Goal: Transaction & Acquisition: Book appointment/travel/reservation

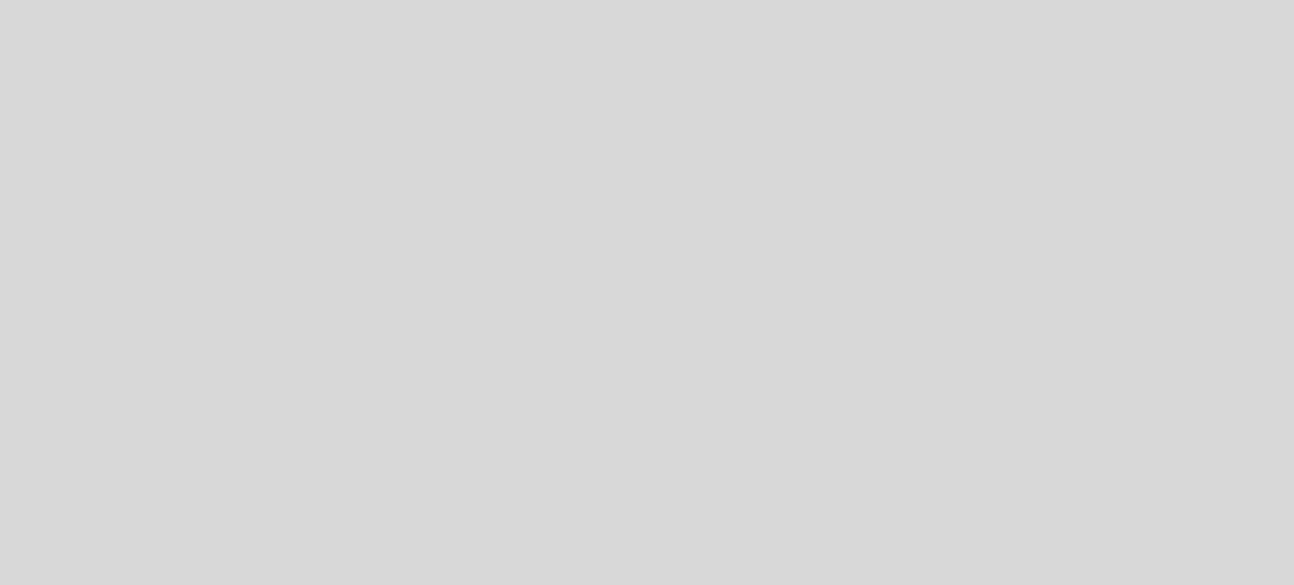
select select "pt"
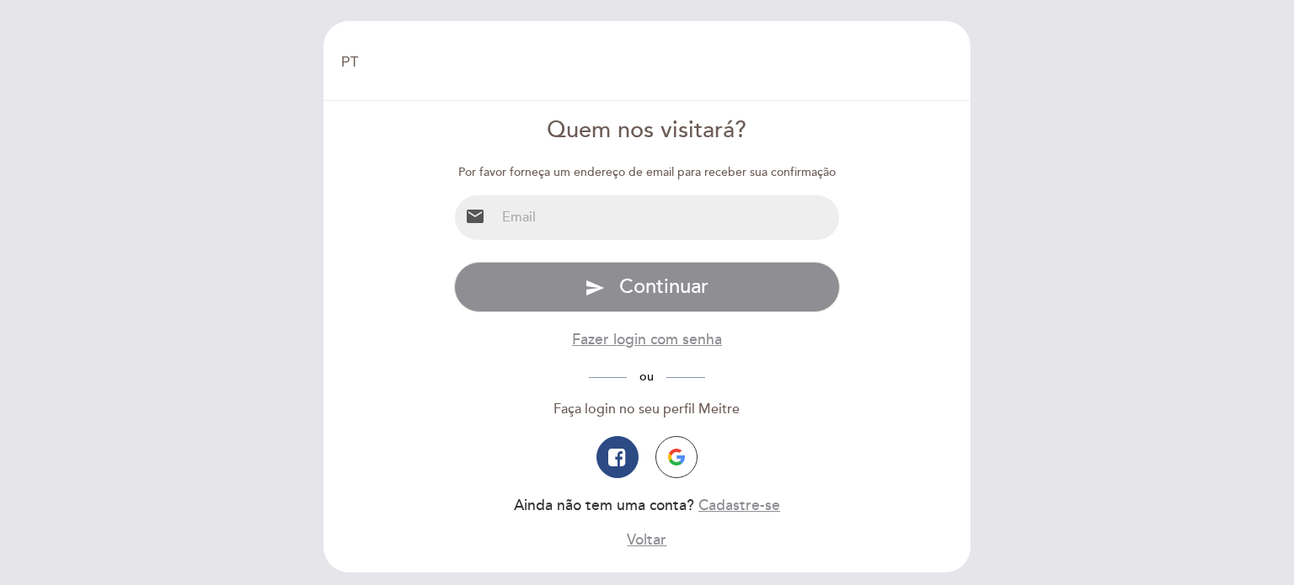
click at [553, 222] on input "email" at bounding box center [667, 217] width 345 height 45
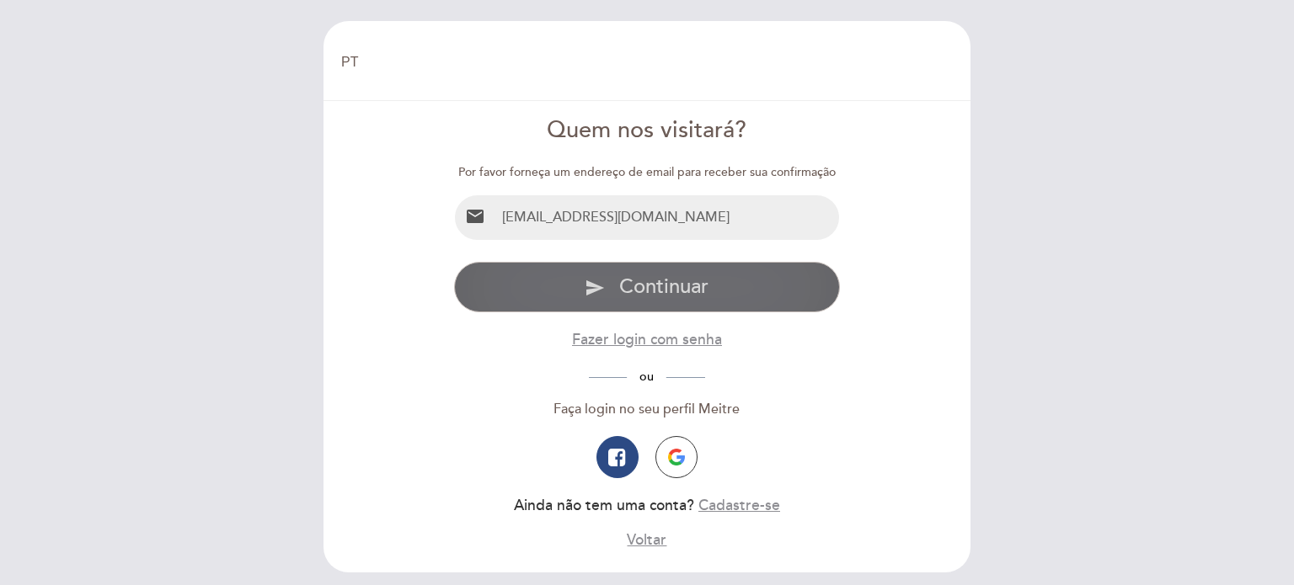
type input "[EMAIL_ADDRESS][DOMAIN_NAME]"
click at [569, 282] on button "send Continuar" at bounding box center [647, 287] width 387 height 51
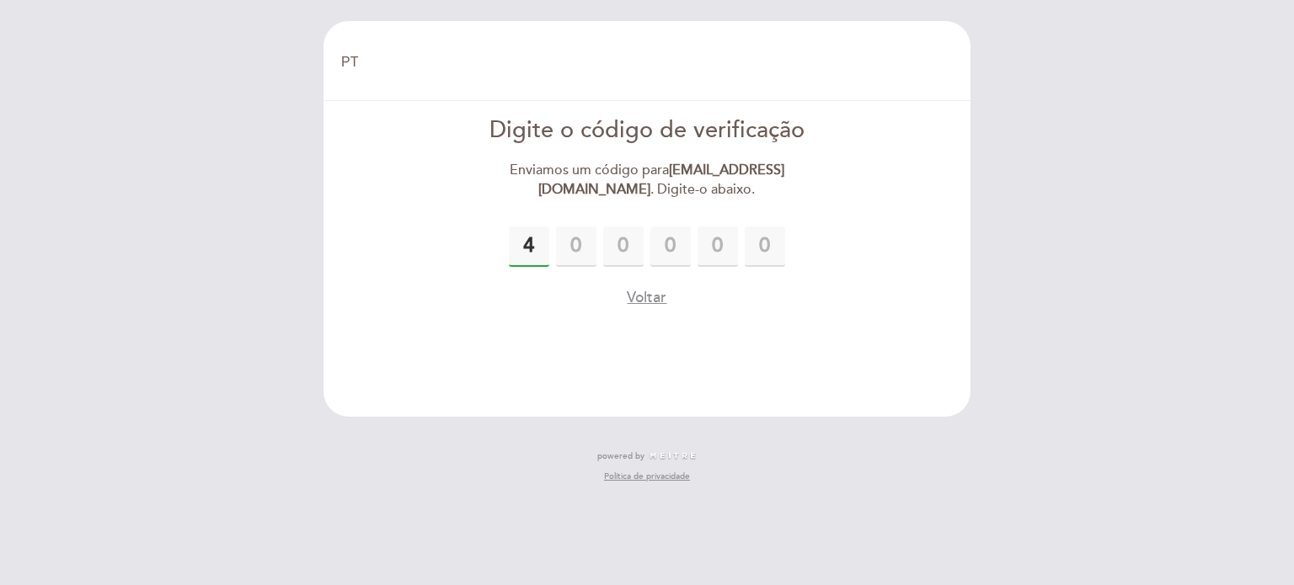
type input "4"
type input "9"
type input "0"
type input "5"
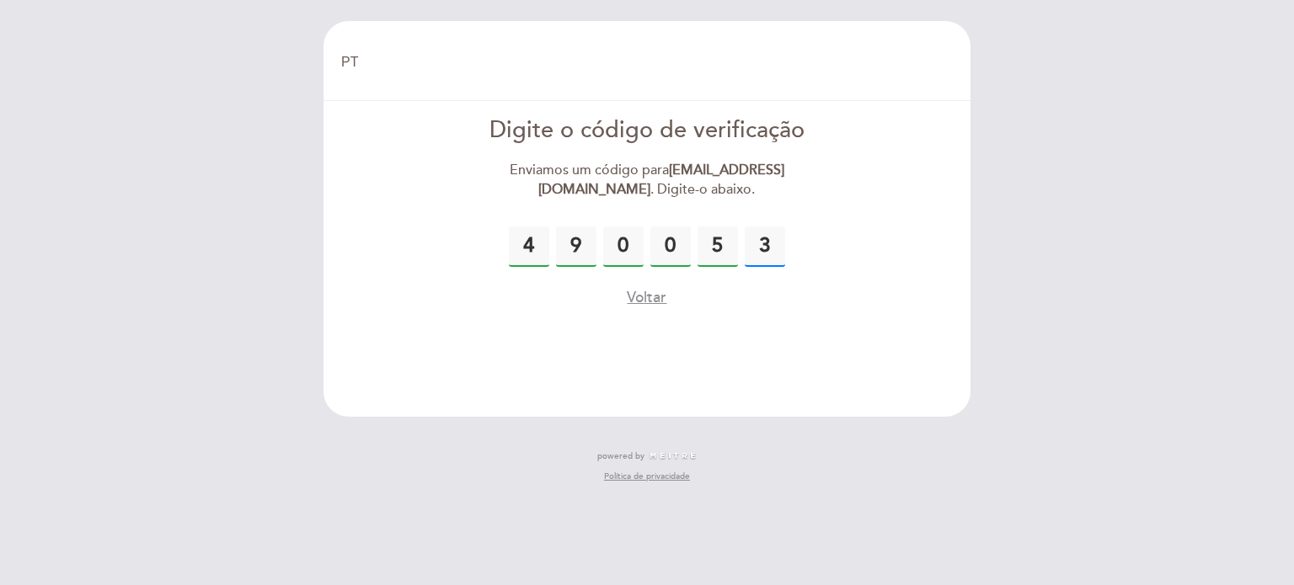
type input "3"
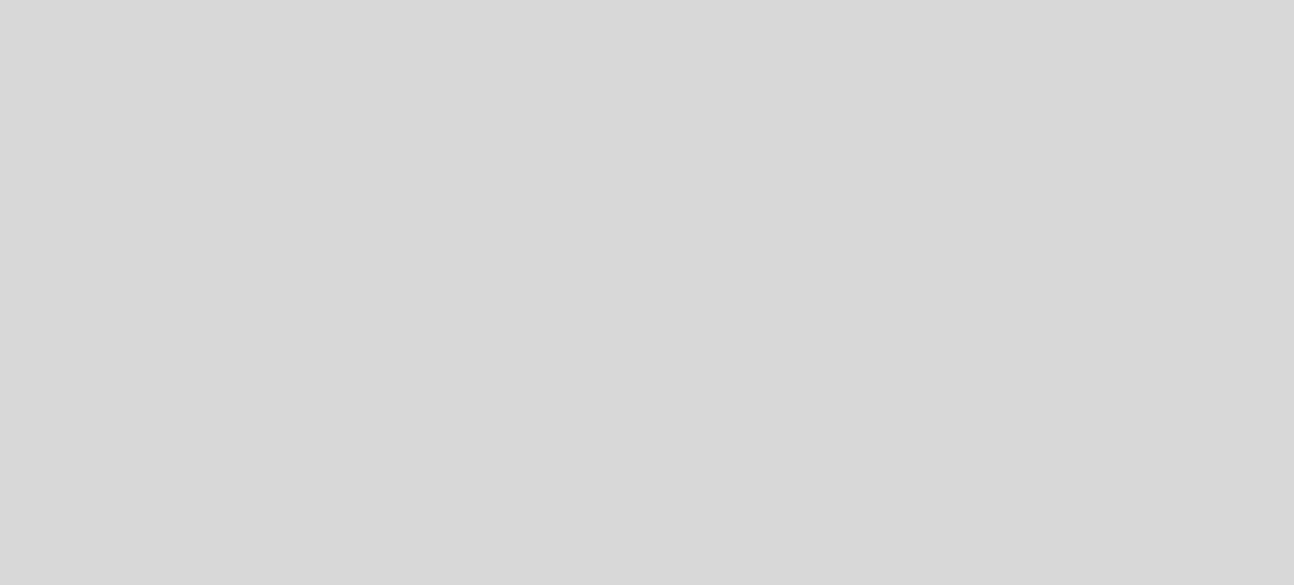
select select "pt"
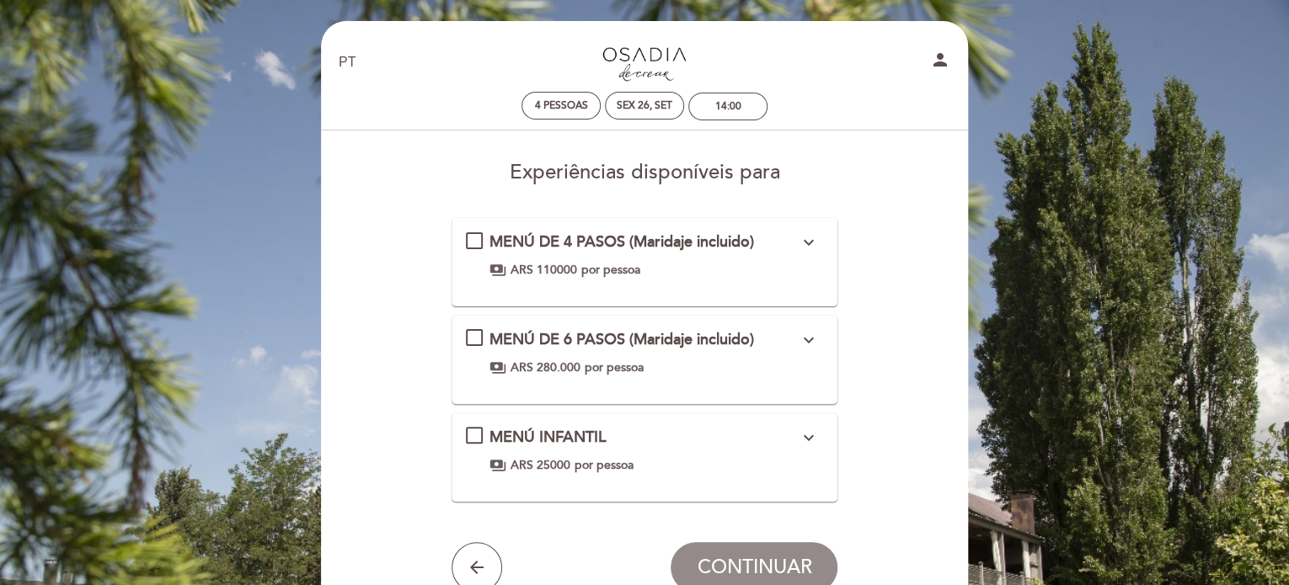
click at [805, 242] on icon "expand_more" at bounding box center [808, 243] width 20 height 20
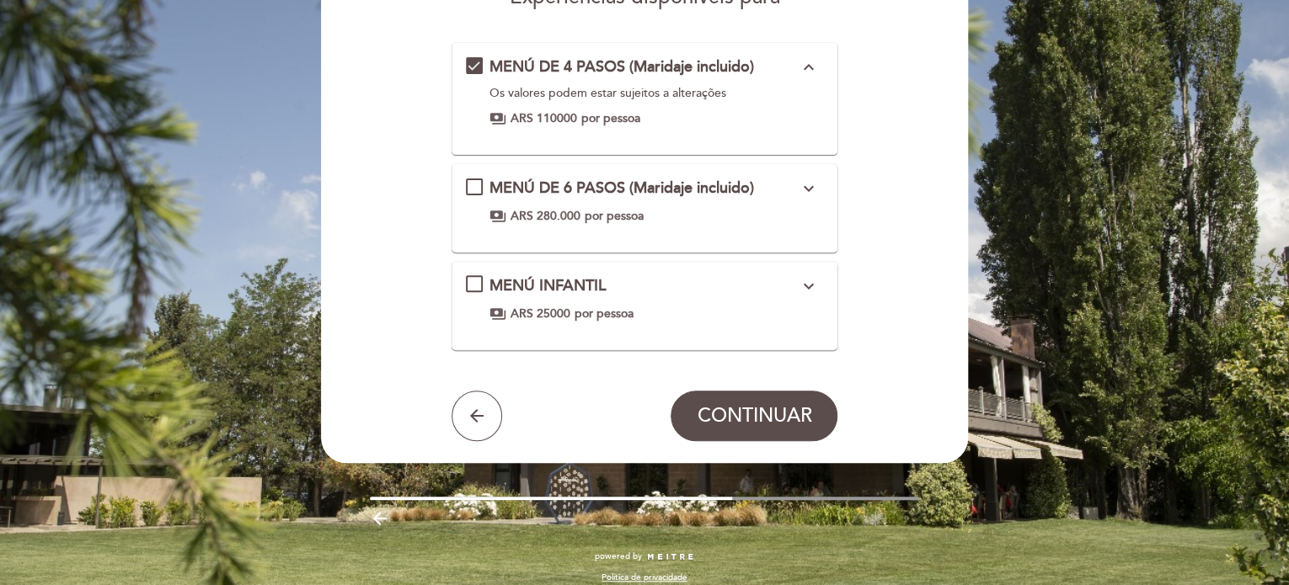
scroll to position [175, 0]
click at [581, 92] on div "Os valores podem estar sujeitos a alterações" at bounding box center [643, 93] width 309 height 17
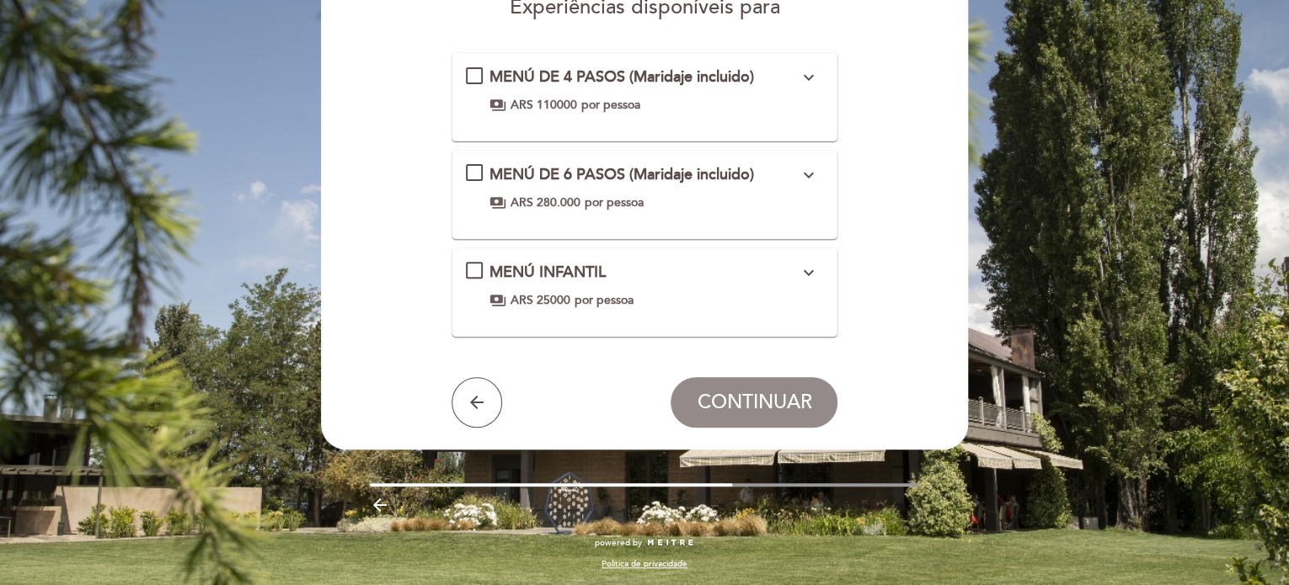
click at [581, 92] on div "MENÚ DE 4 PASOS (Maridaje incluido) expand_more Os valores podem estar sujeitos…" at bounding box center [645, 90] width 358 height 47
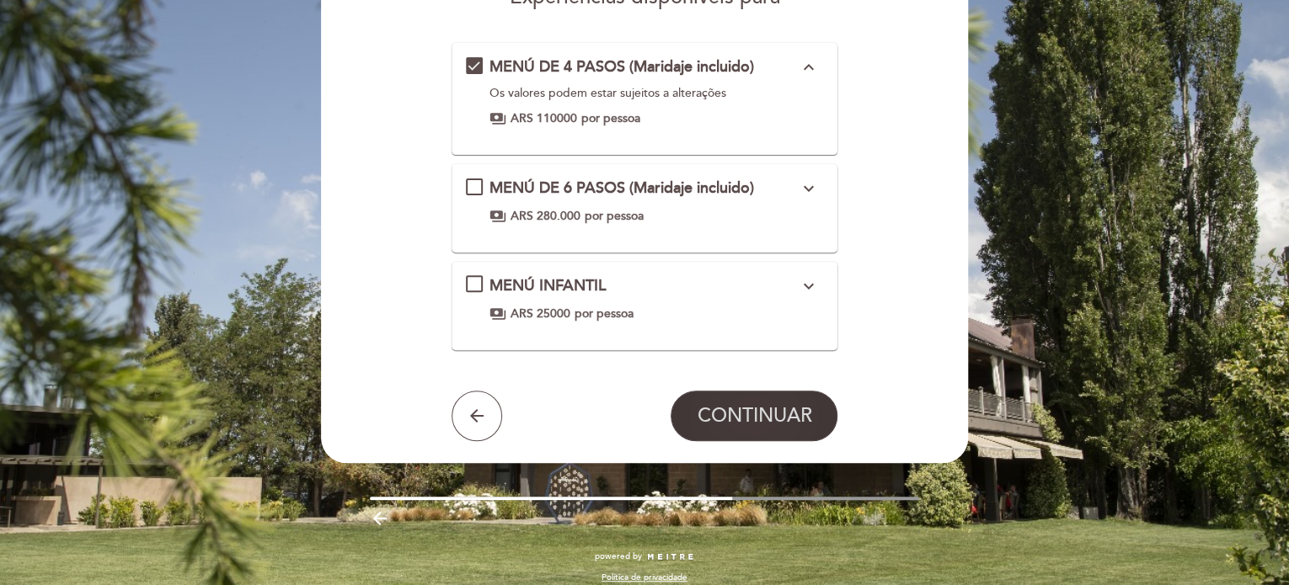
click at [751, 417] on span "CONTINUAR" at bounding box center [754, 416] width 115 height 24
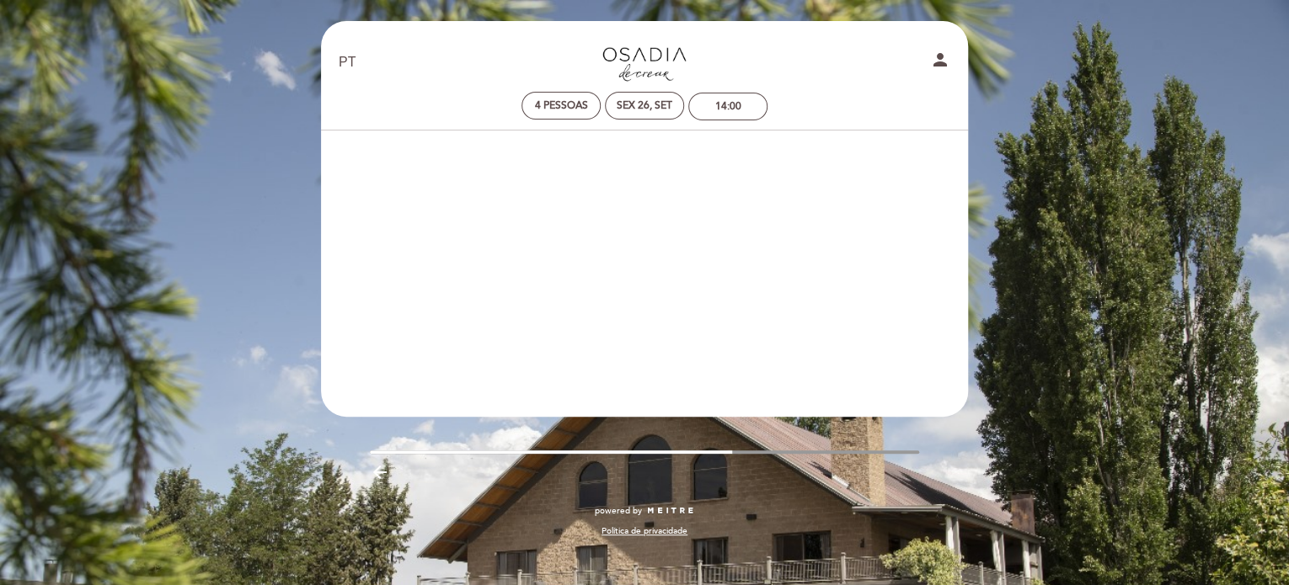
scroll to position [0, 0]
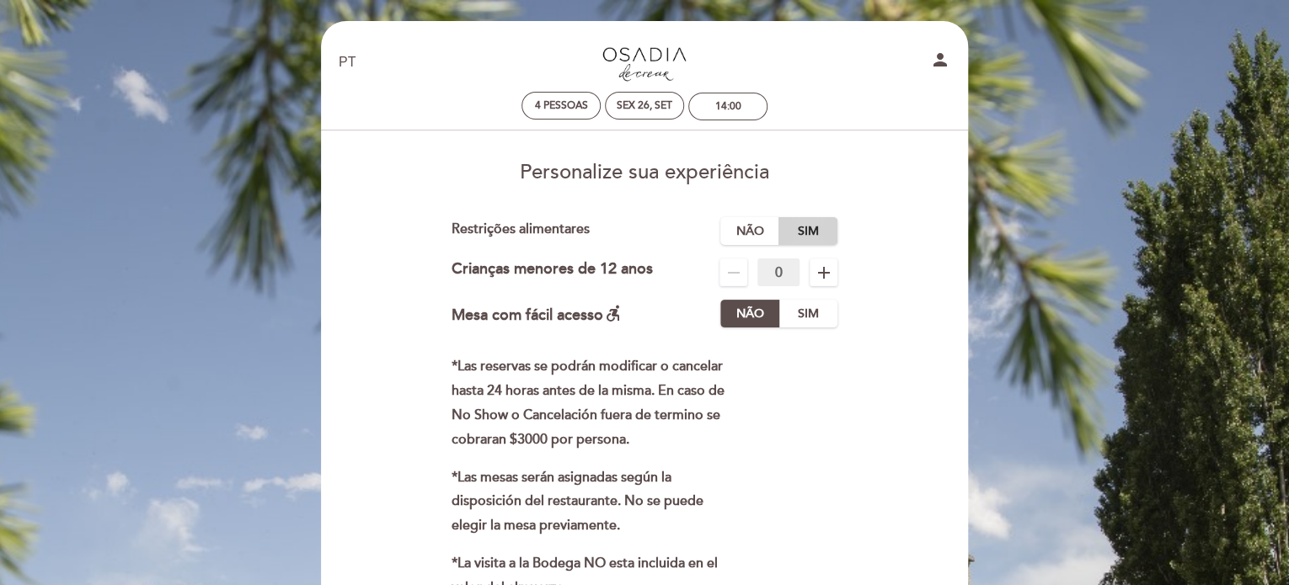
click at [795, 238] on label "Sim" at bounding box center [807, 231] width 59 height 28
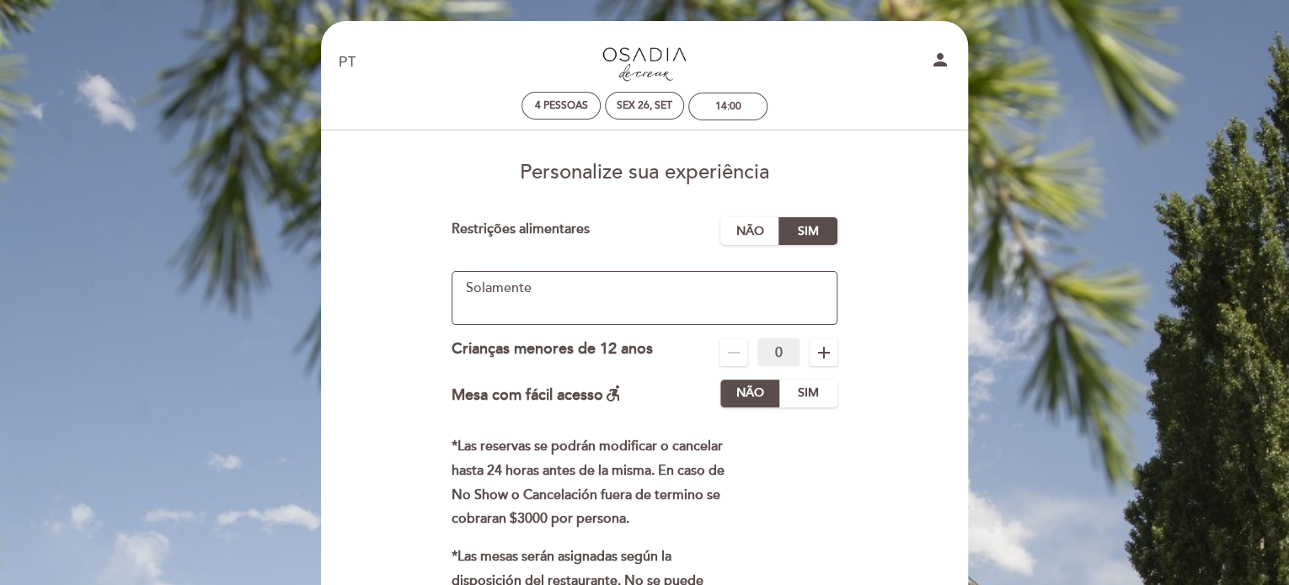
click at [460, 291] on textarea at bounding box center [645, 298] width 387 height 54
click at [563, 288] on textarea at bounding box center [645, 298] width 387 height 54
drag, startPoint x: 531, startPoint y: 286, endPoint x: 596, endPoint y: 289, distance: 65.8
click at [596, 289] on textarea at bounding box center [645, 298] width 387 height 54
click at [596, 290] on textarea at bounding box center [645, 298] width 387 height 54
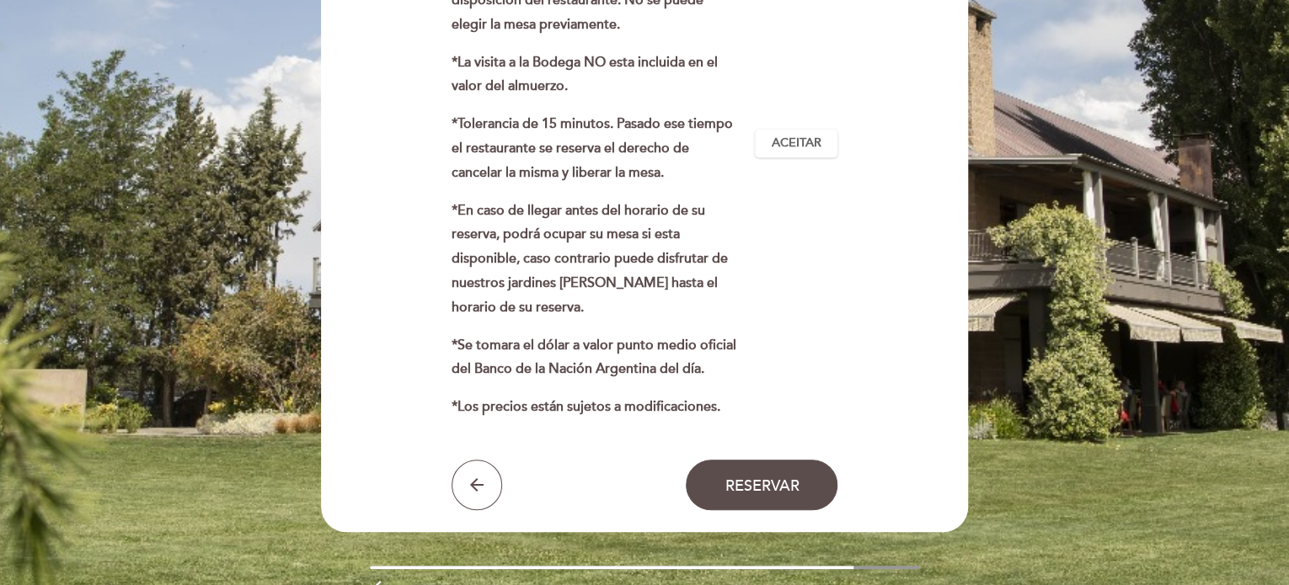
scroll to position [593, 0]
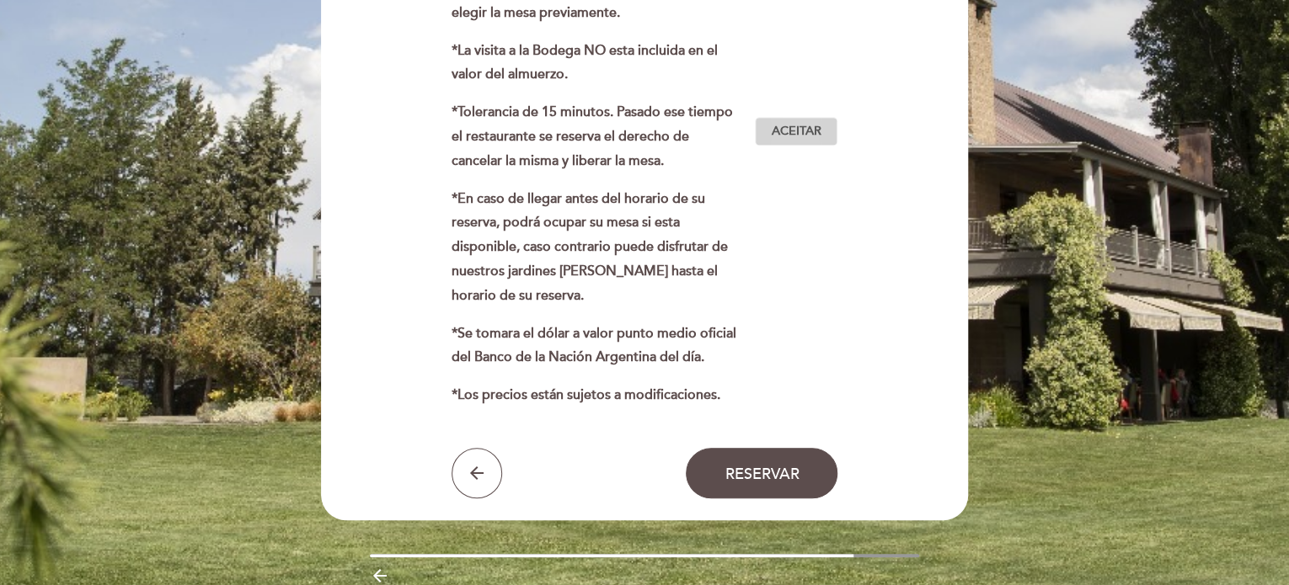
type textarea "1 persona sollo come peixe y pollo"
click at [780, 131] on span "Aceitar" at bounding box center [797, 132] width 50 height 18
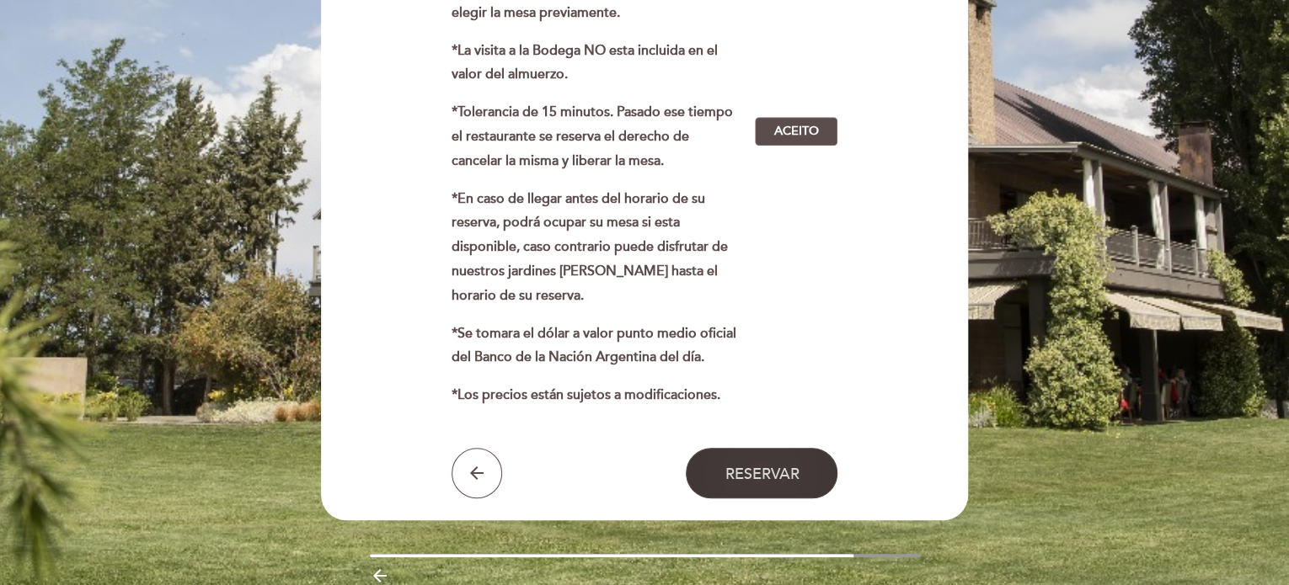
click at [788, 473] on span "Reservar" at bounding box center [762, 473] width 74 height 19
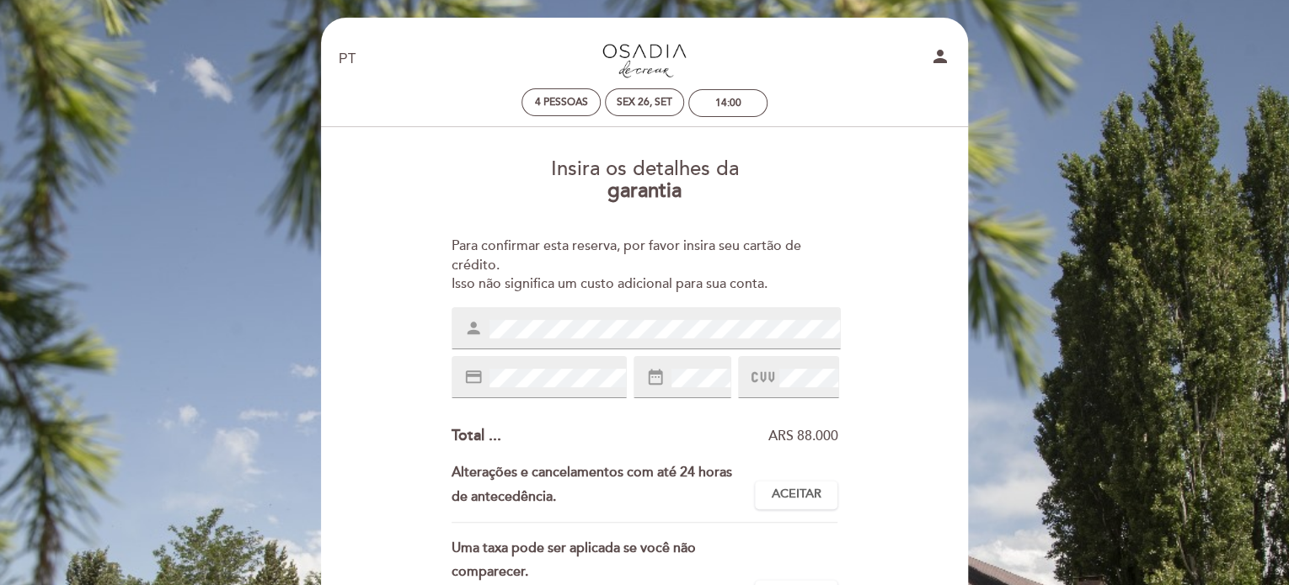
scroll to position [3, 0]
drag, startPoint x: 635, startPoint y: 104, endPoint x: 495, endPoint y: 134, distance: 143.1
click at [495, 134] on section at bounding box center [644, 137] width 623 height 18
click at [637, 102] on div "Sex 26, set" at bounding box center [645, 103] width 56 height 13
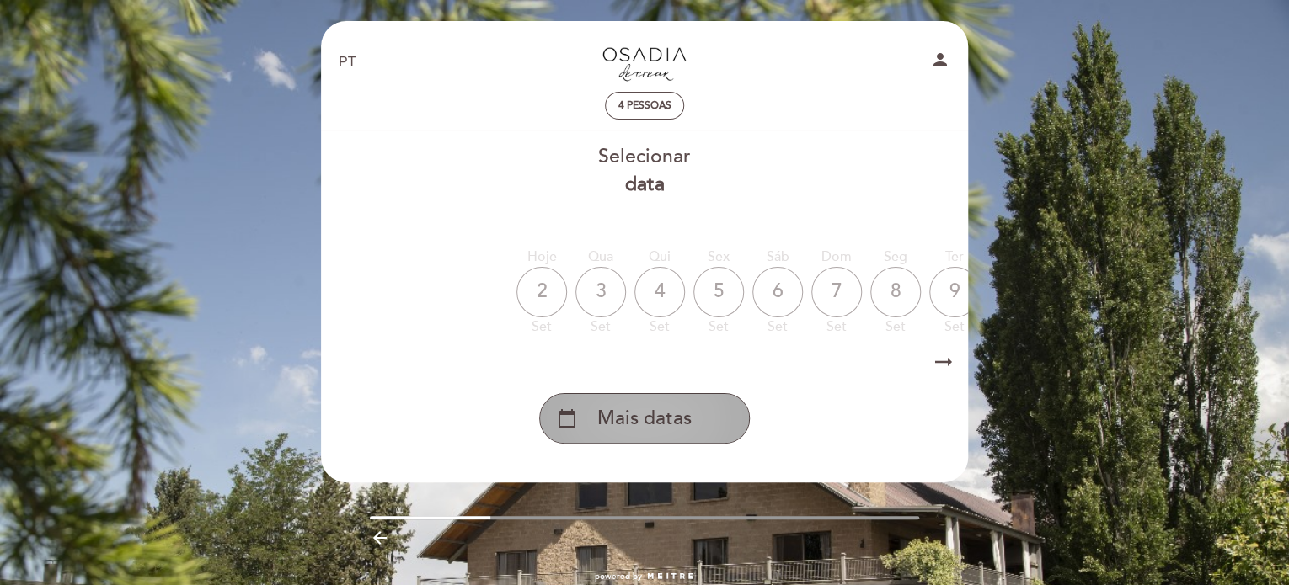
click at [630, 423] on span "Mais datas" at bounding box center [644, 419] width 94 height 28
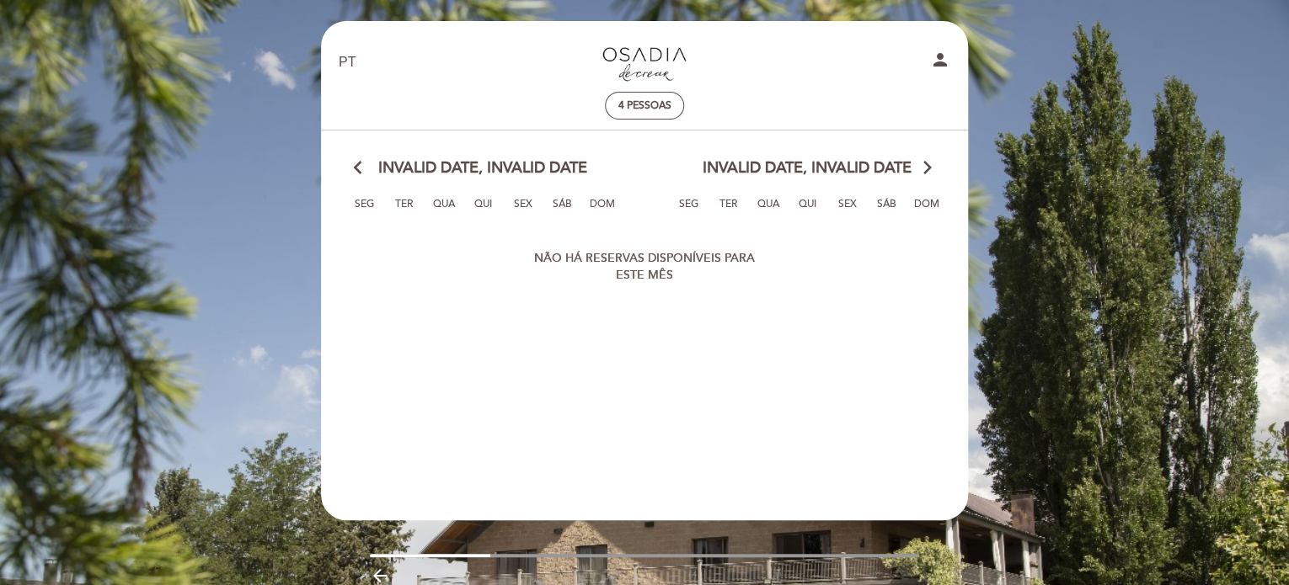
click at [912, 179] on div "Invalid date, Invalid date arrow_forward_ios" at bounding box center [806, 169] width 324 height 22
click at [365, 171] on icon "arrow_back_ios" at bounding box center [361, 169] width 15 height 22
